Goal: Use online tool/utility

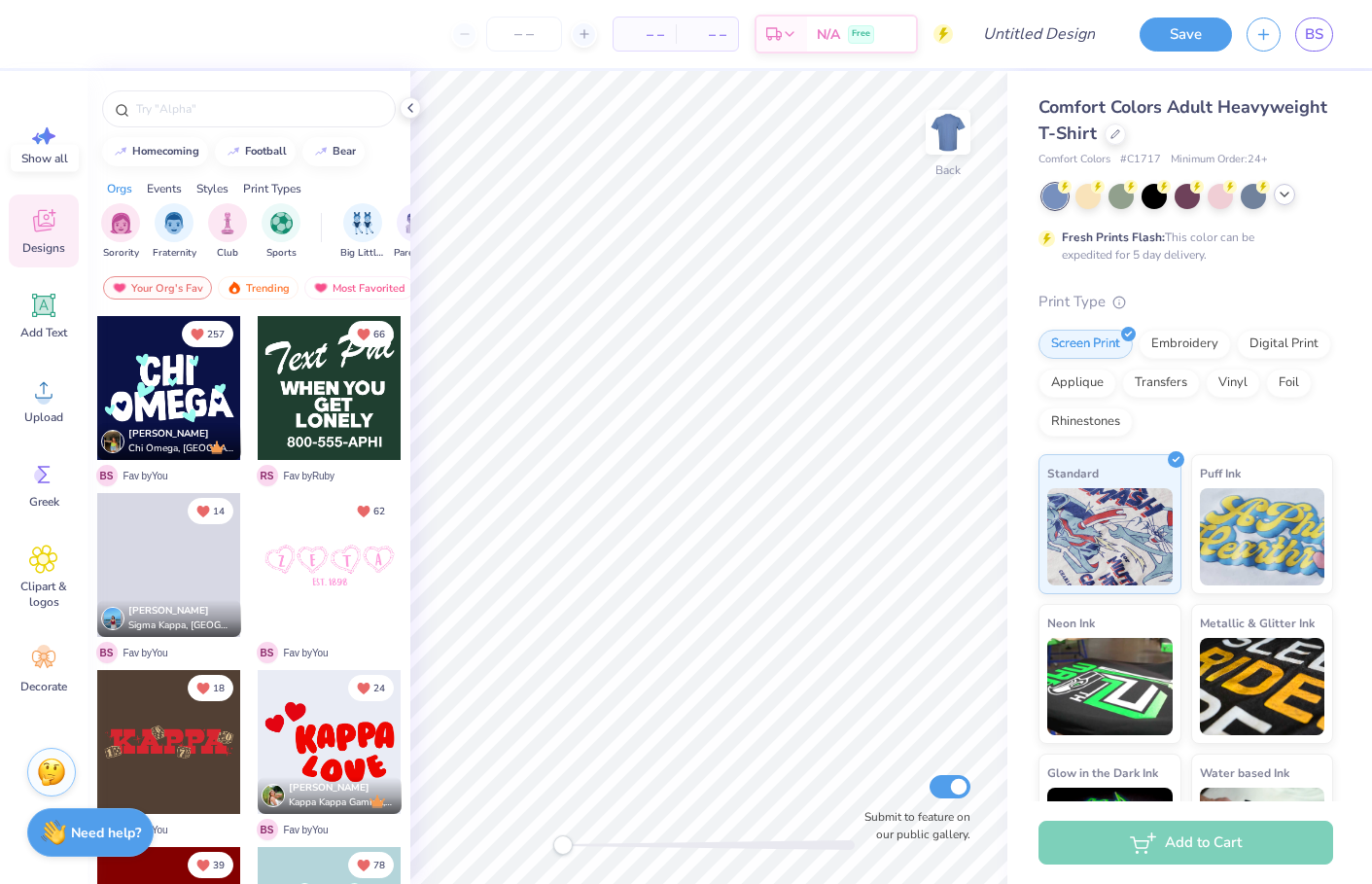
click at [1291, 194] on icon at bounding box center [1284, 194] width 16 height 16
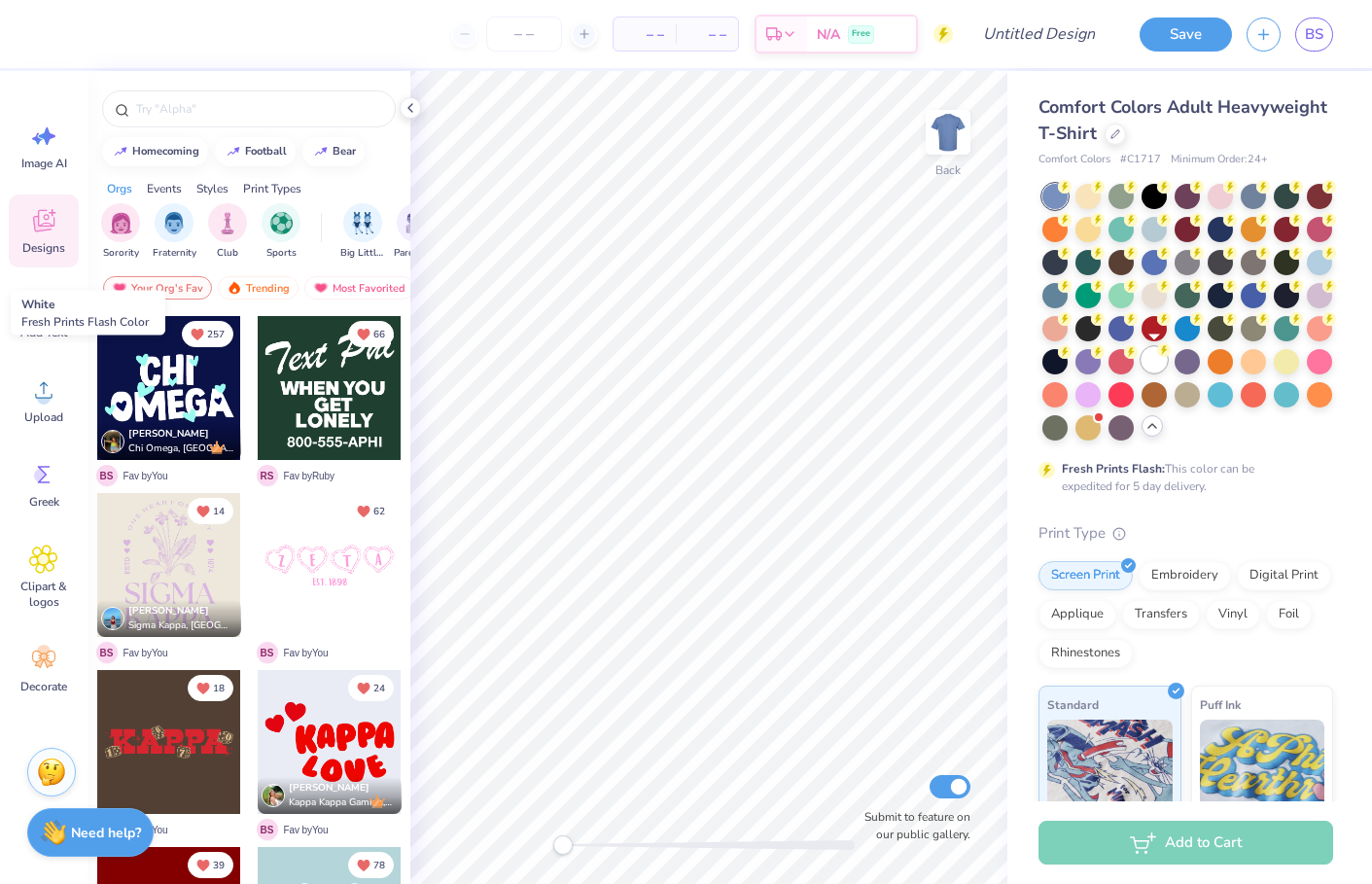
click at [1162, 365] on div at bounding box center [1154, 360] width 25 height 25
click at [279, 104] on input "text" at bounding box center [259, 109] width 249 height 19
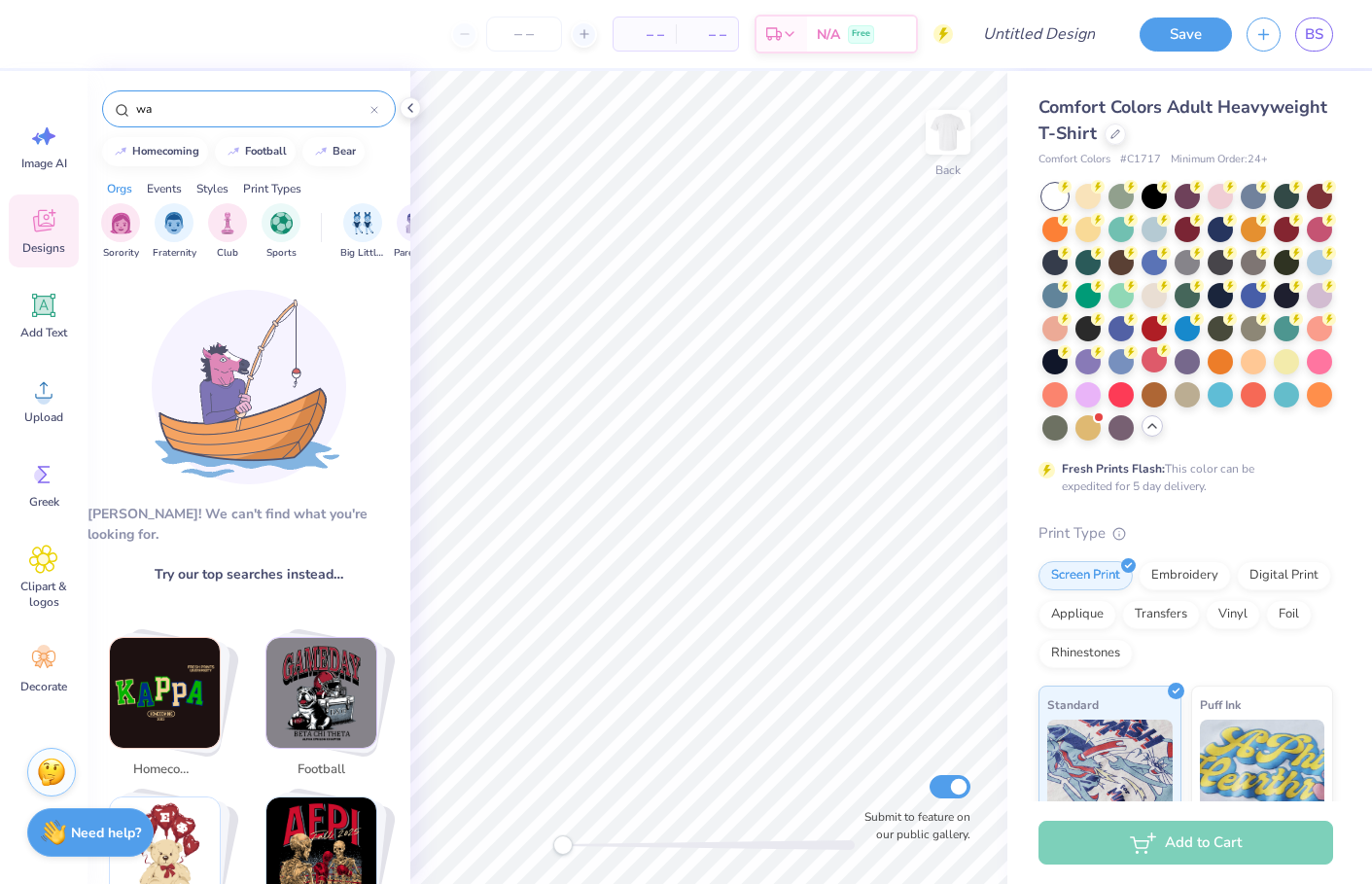
type input "w"
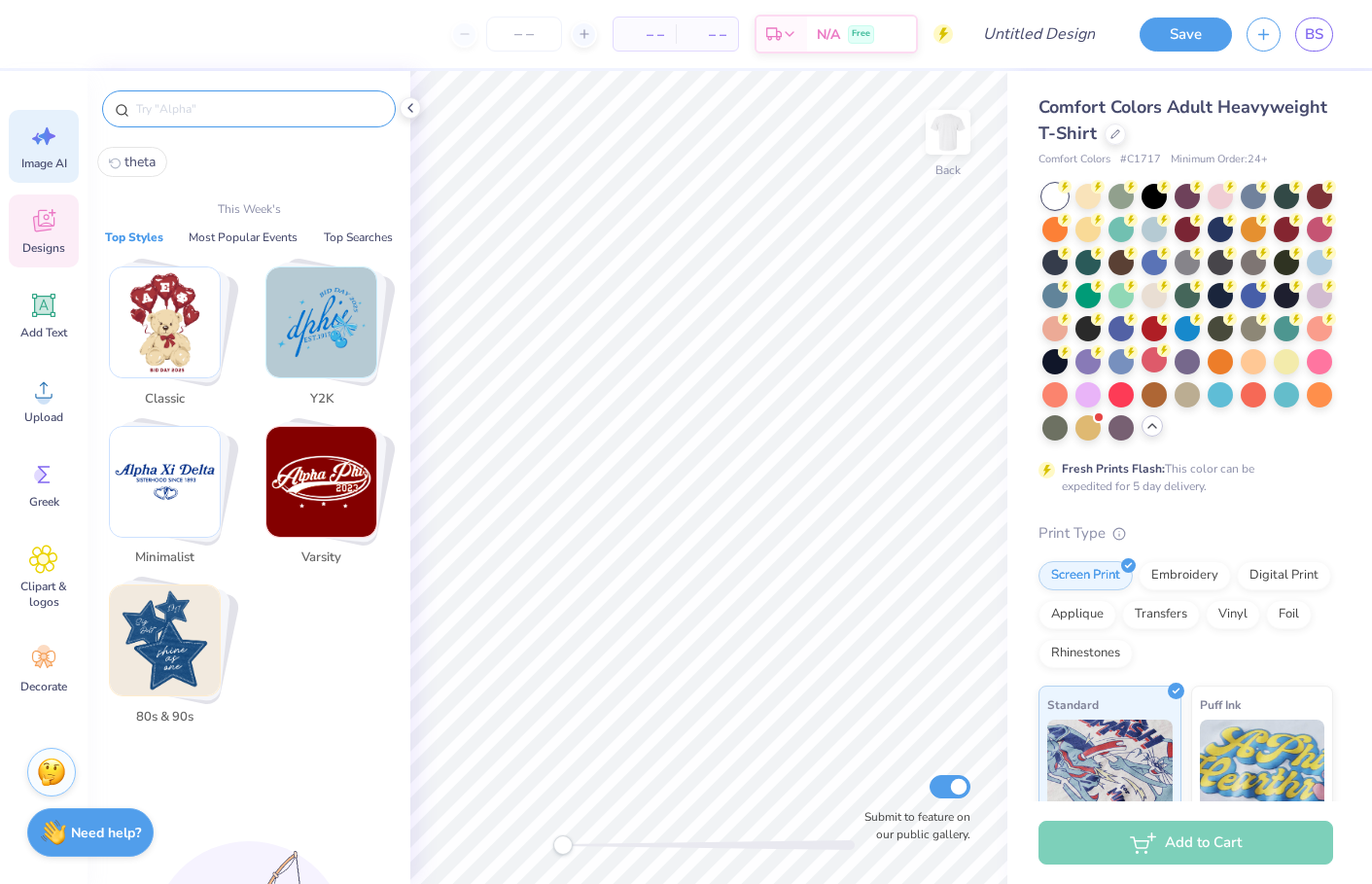
click at [34, 167] on span "Image AI" at bounding box center [44, 163] width 46 height 16
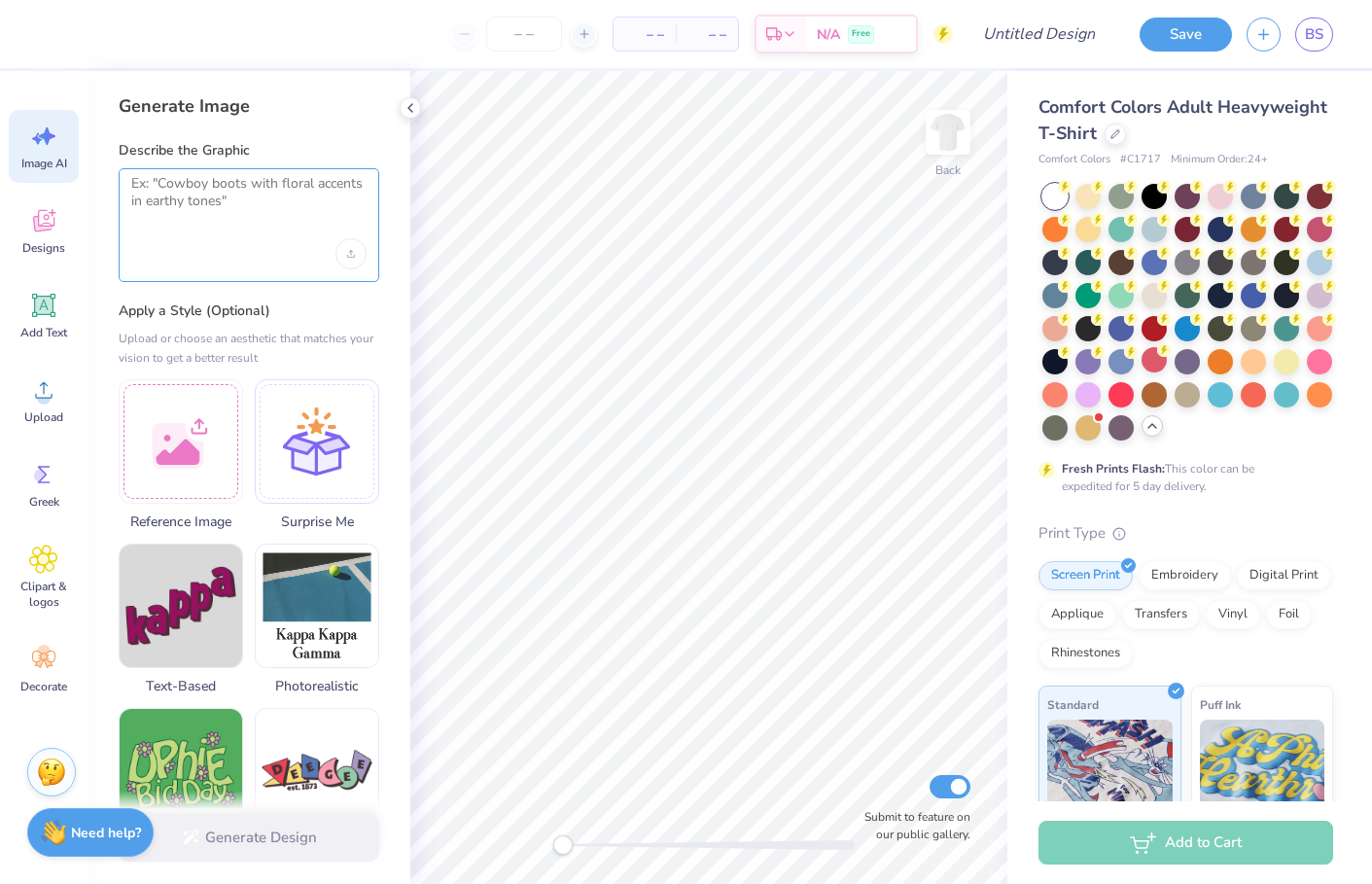
click at [206, 201] on textarea at bounding box center [249, 199] width 235 height 49
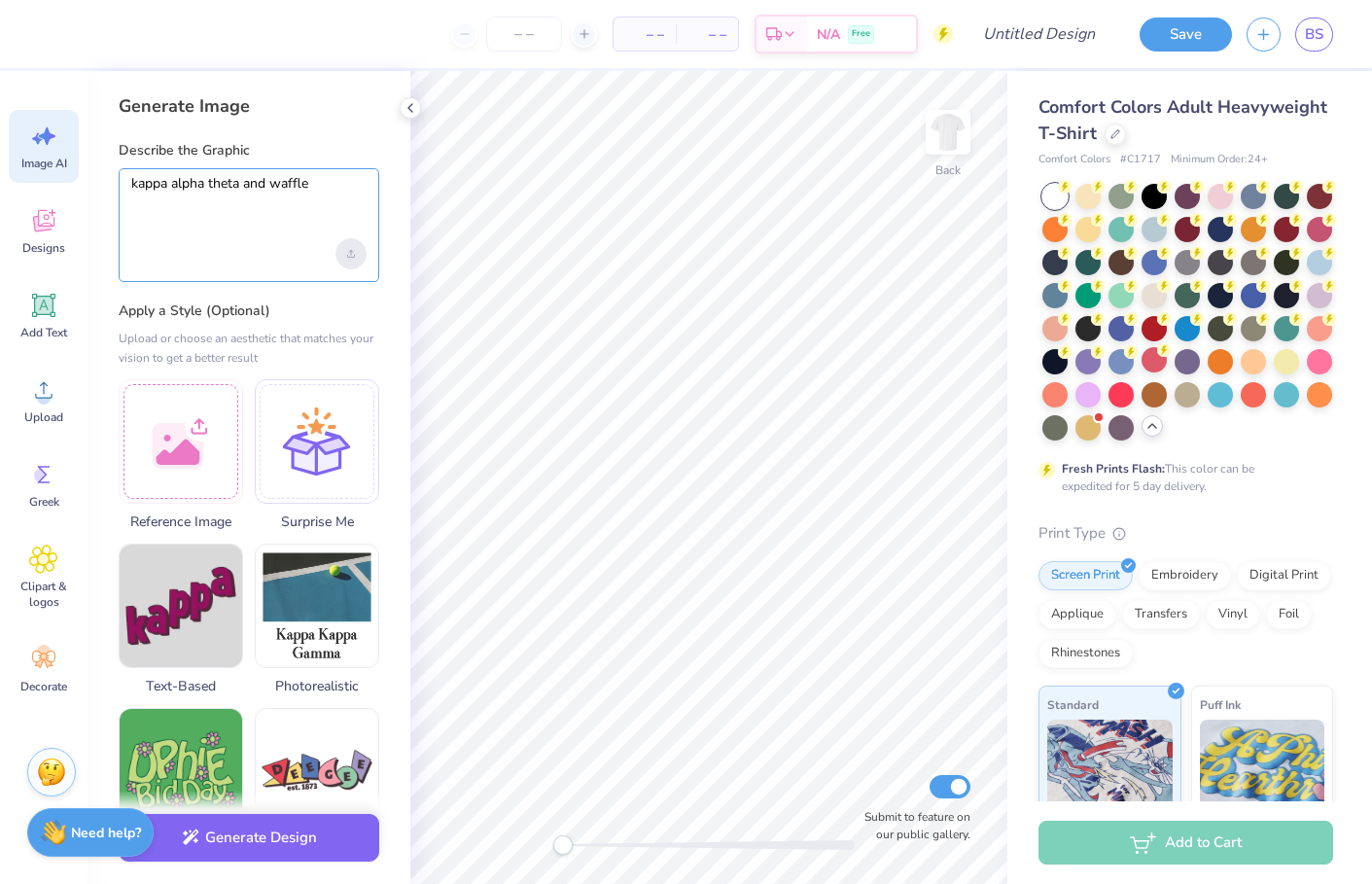
type textarea "kappa alpha theta and waffle"
click at [345, 243] on div "Upload image" at bounding box center [351, 254] width 31 height 31
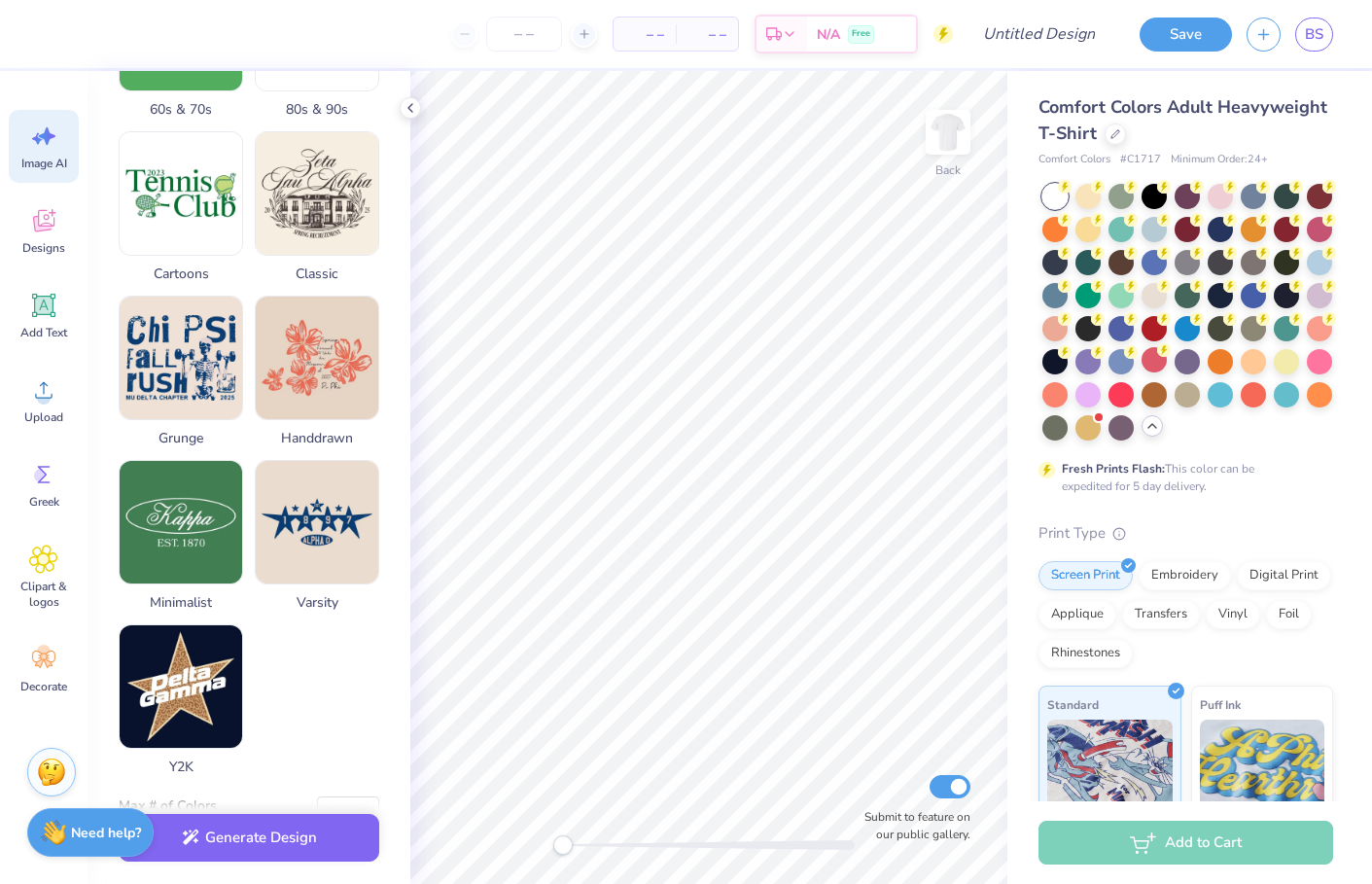
scroll to position [795, 0]
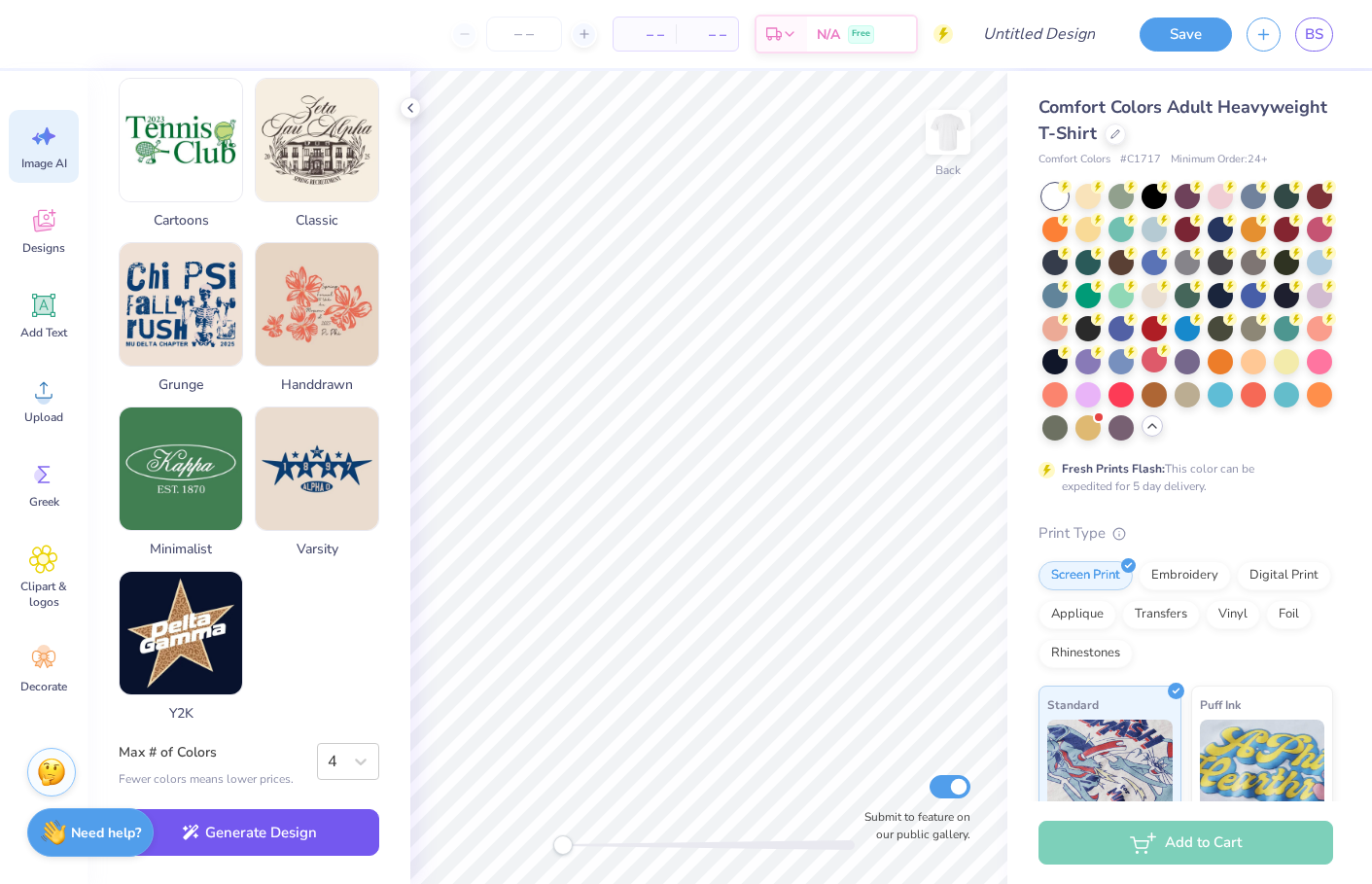
click at [306, 828] on button "Generate Design" at bounding box center [249, 832] width 261 height 48
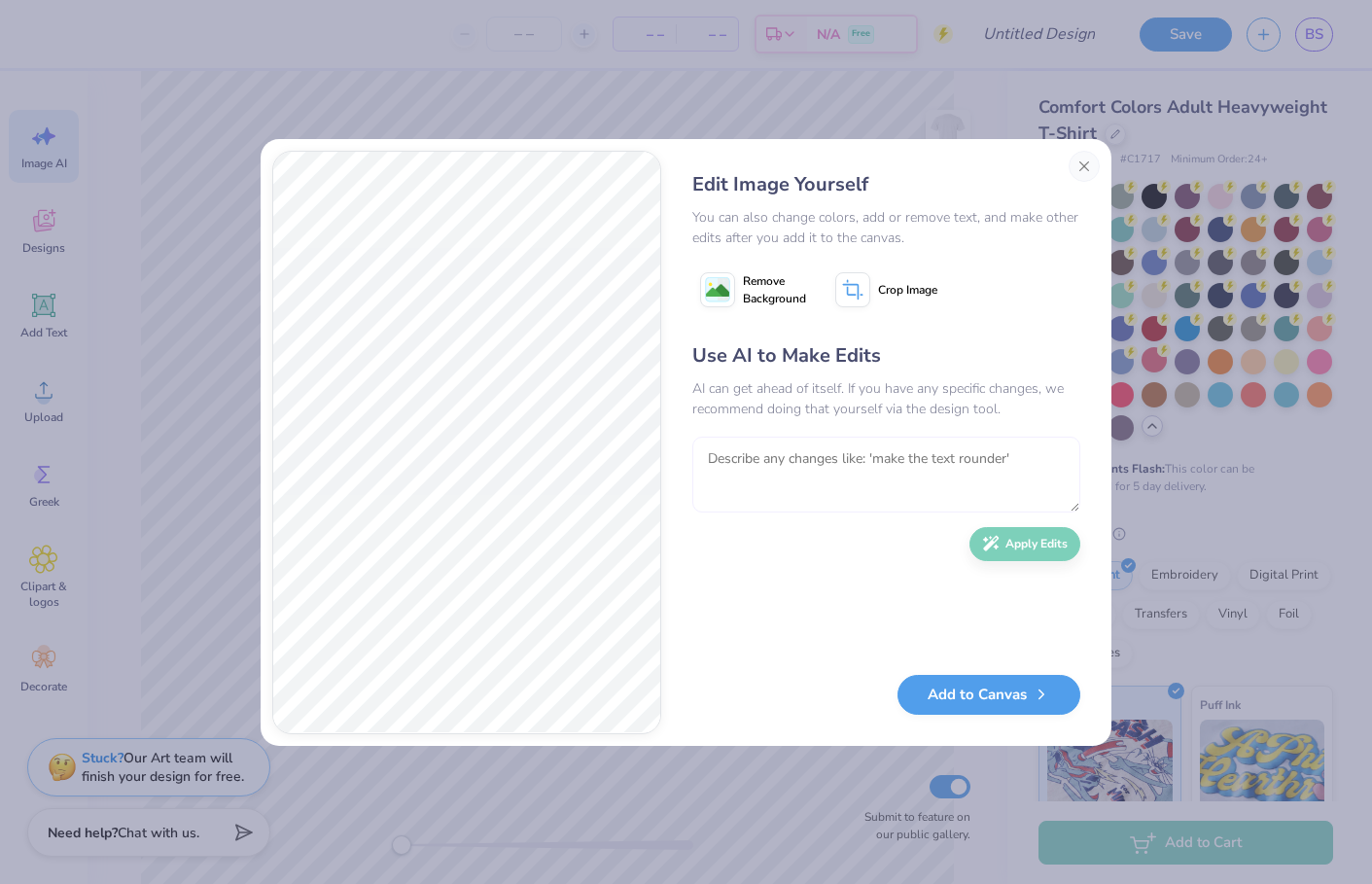
click at [793, 476] on textarea at bounding box center [886, 475] width 388 height 76
type textarea "it should be kappa ALPHA theta"
click at [1046, 535] on button "Apply Edits" at bounding box center [1025, 539] width 111 height 34
